Goal: Browse casually

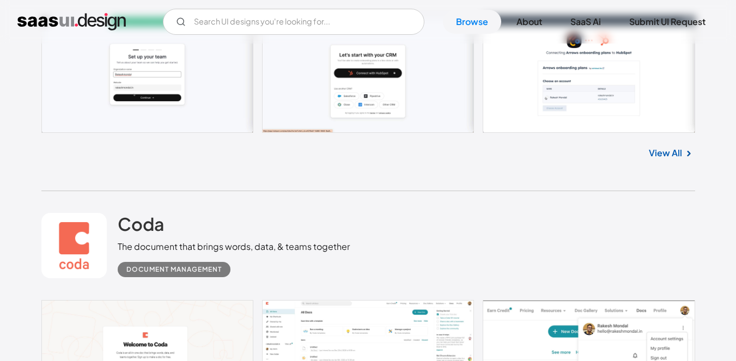
scroll to position [327, 0]
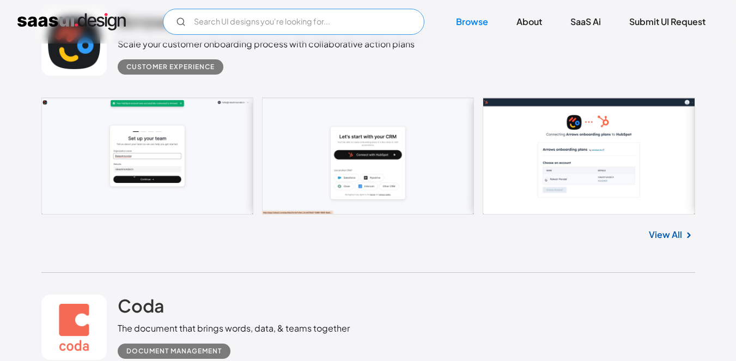
click at [282, 20] on input "Email Form" at bounding box center [293, 22] width 261 height 26
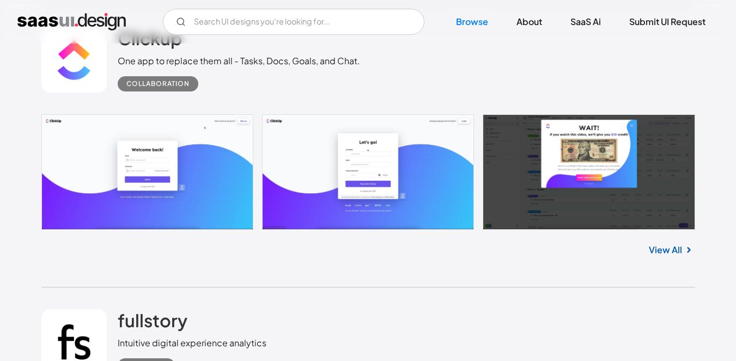
scroll to position [6373, 0]
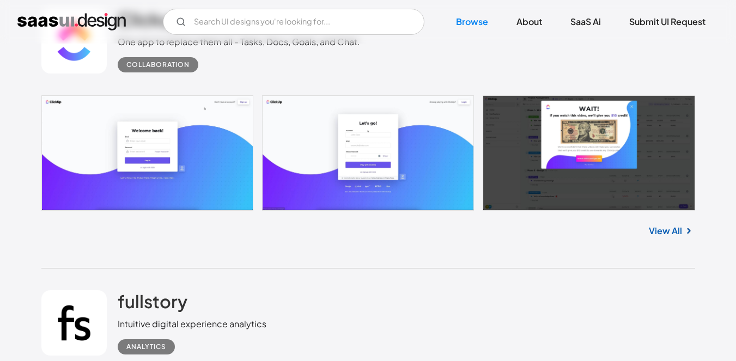
click at [664, 224] on link "View All" at bounding box center [665, 230] width 33 height 13
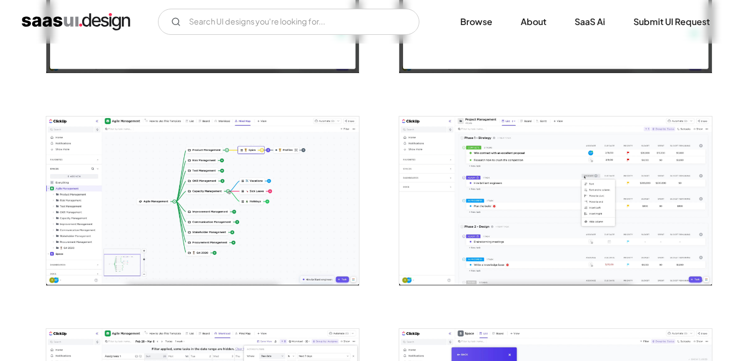
scroll to position [1416, 0]
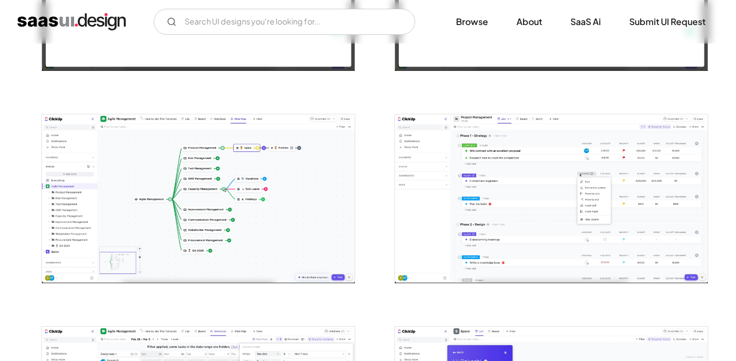
click at [235, 147] on img "open lightbox" at bounding box center [198, 198] width 313 height 169
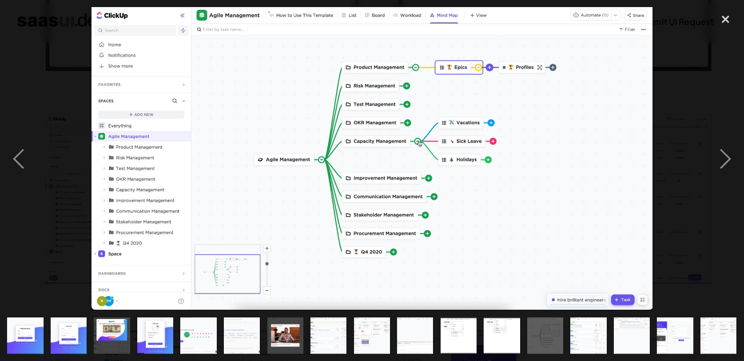
click at [682, 166] on div at bounding box center [372, 158] width 744 height 303
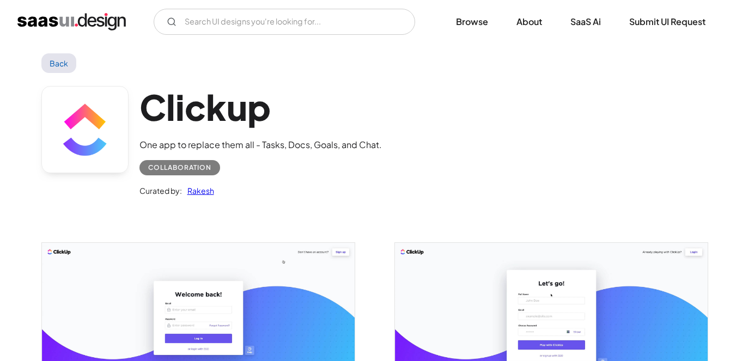
scroll to position [0, 0]
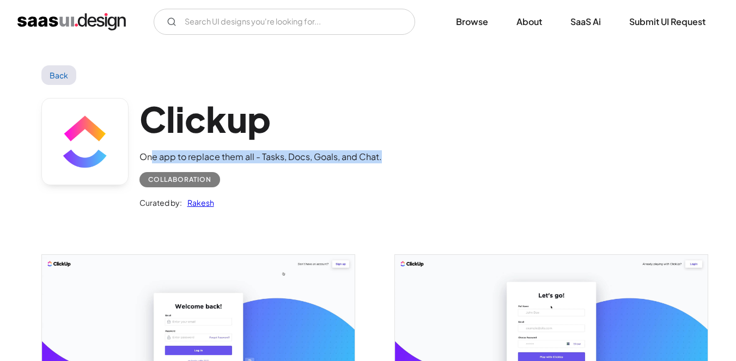
drag, startPoint x: 315, startPoint y: 153, endPoint x: 389, endPoint y: 158, distance: 73.7
click at [389, 158] on div "Clickup One app to replace them all - Tasks, Docs, Goals, and Chat. Collaborati…" at bounding box center [368, 156] width 654 height 142
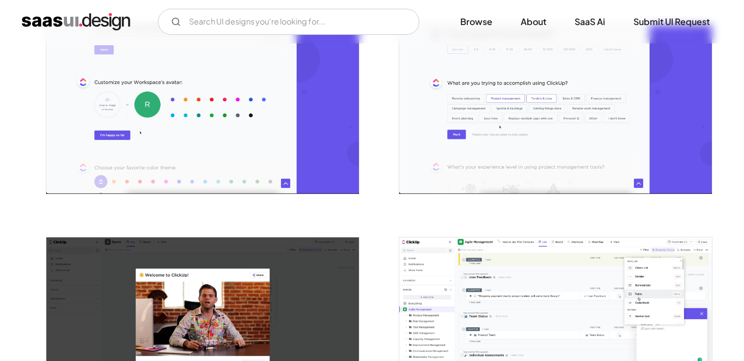
scroll to position [763, 0]
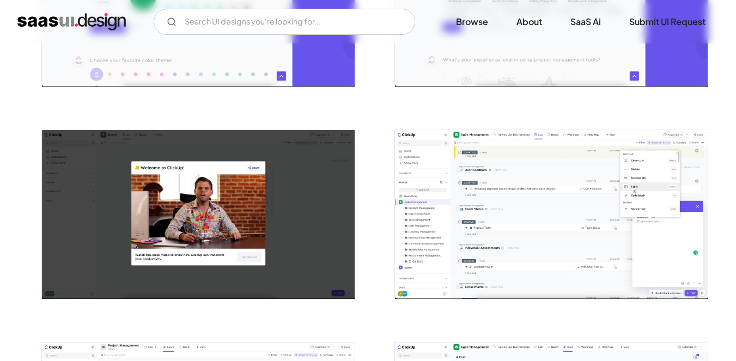
click at [474, 163] on img "open lightbox" at bounding box center [551, 214] width 313 height 169
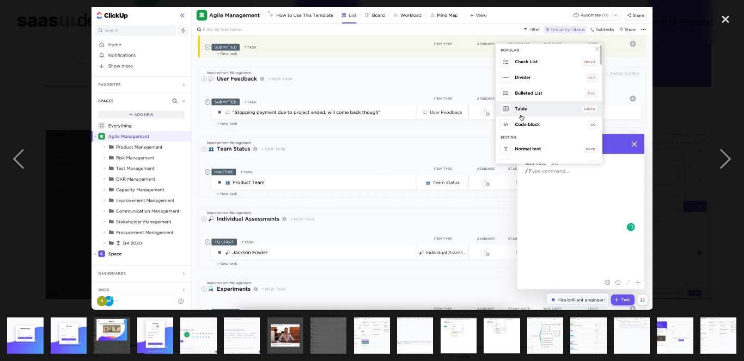
click at [75, 141] on div at bounding box center [372, 158] width 744 height 303
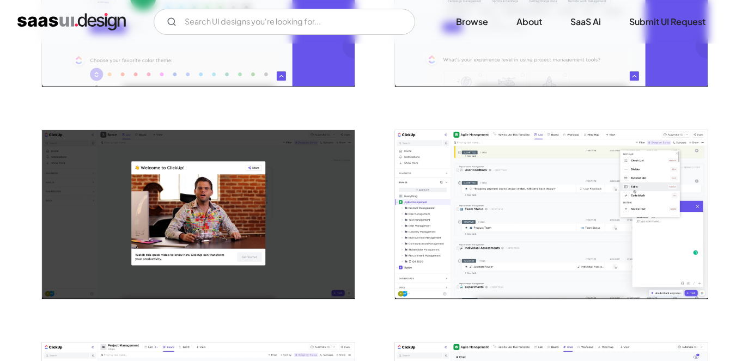
click at [517, 58] on img "open lightbox" at bounding box center [551, 2] width 313 height 169
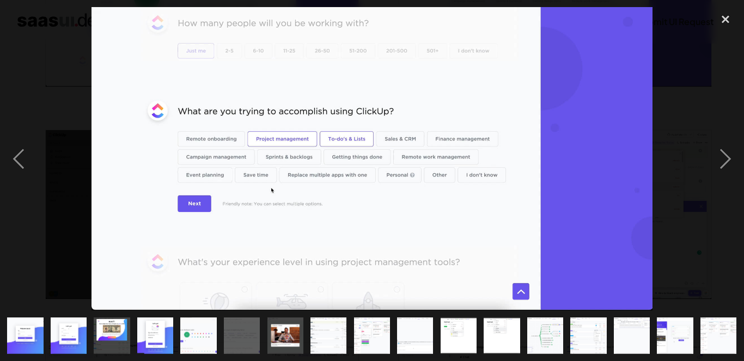
click at [593, 145] on img at bounding box center [372, 158] width 561 height 303
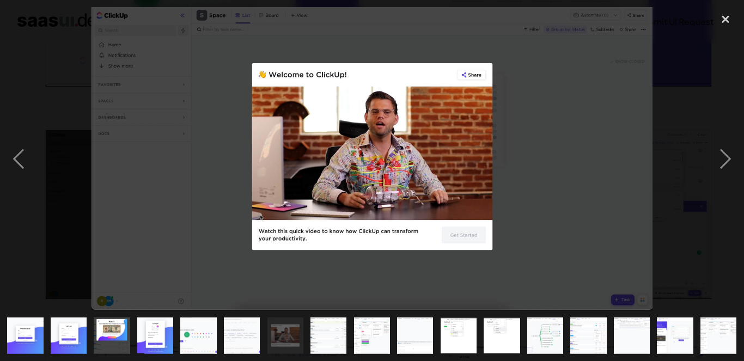
click at [544, 192] on img at bounding box center [372, 158] width 561 height 303
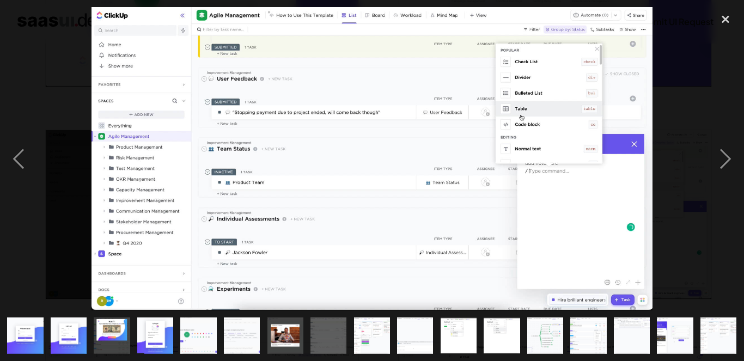
click at [692, 23] on div at bounding box center [372, 158] width 744 height 303
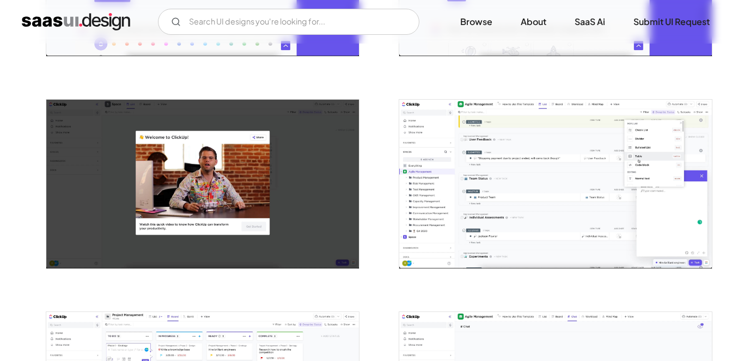
scroll to position [953, 0]
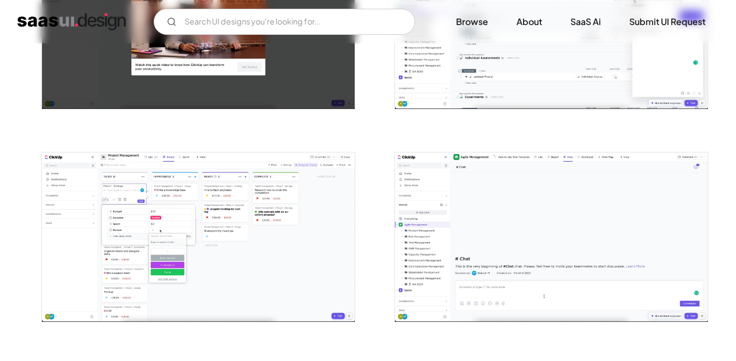
click at [504, 83] on img "open lightbox" at bounding box center [551, 24] width 313 height 169
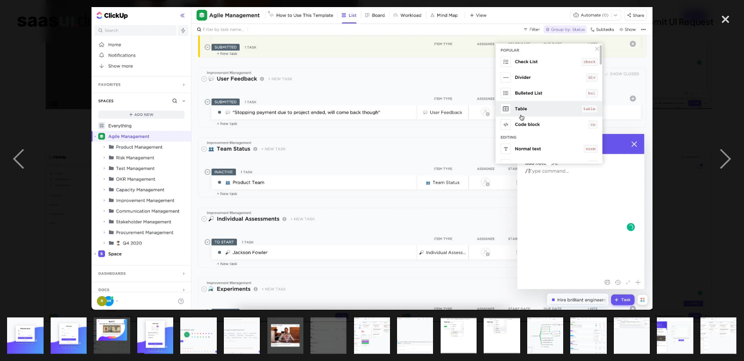
click at [45, 108] on div at bounding box center [372, 158] width 744 height 303
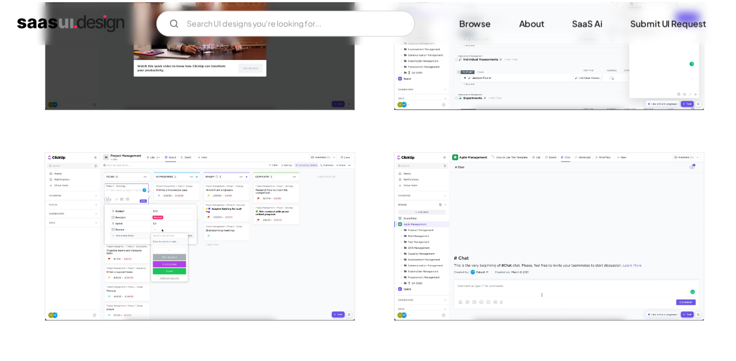
scroll to position [893, 0]
